Goal: Task Accomplishment & Management: Manage account settings

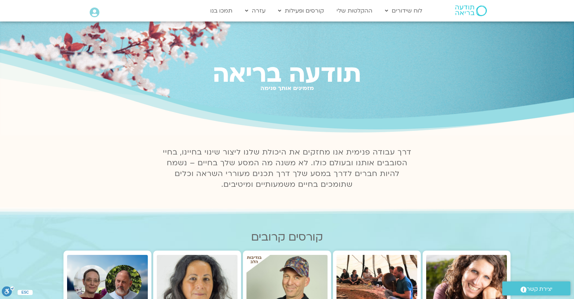
click at [96, 15] on icon at bounding box center [95, 13] width 10 height 10
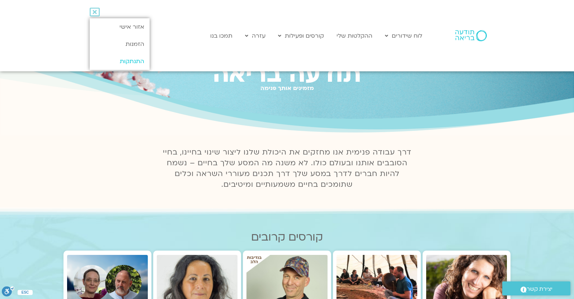
click at [127, 64] on link "התנתקות" at bounding box center [120, 61] width 60 height 17
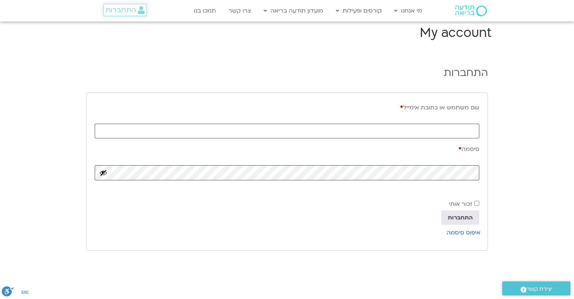
click at [115, 14] on span "התחברות" at bounding box center [120, 10] width 30 height 8
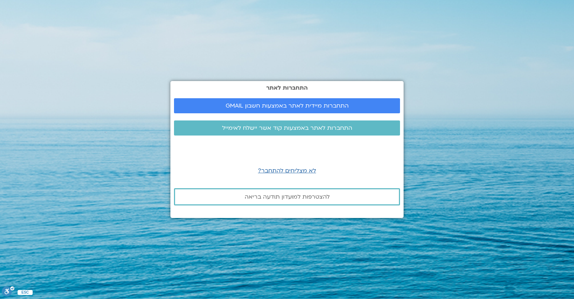
click at [253, 104] on span "התחברות מיידית לאתר באמצעות חשבון GMAIL" at bounding box center [287, 106] width 123 height 6
